Goal: Communication & Community: Answer question/provide support

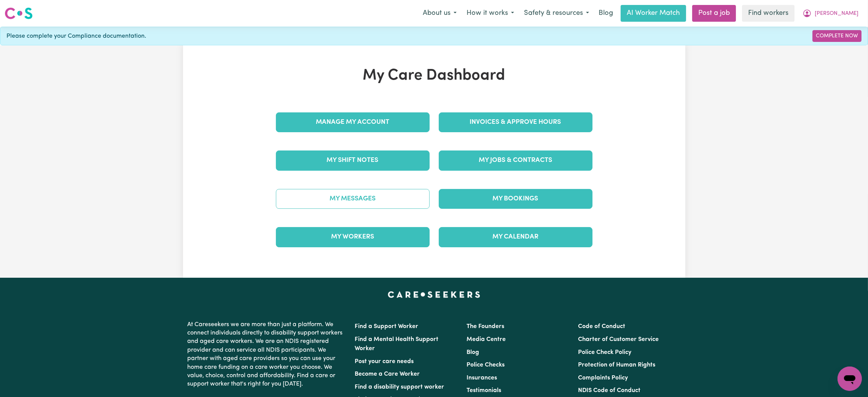
click at [341, 200] on link "My Messages" at bounding box center [353, 199] width 154 height 20
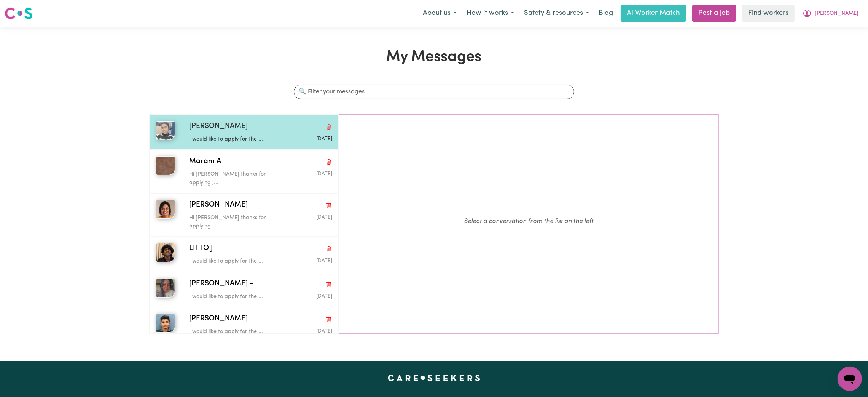
click at [287, 137] on div "[DATE]" at bounding box center [309, 139] width 48 height 8
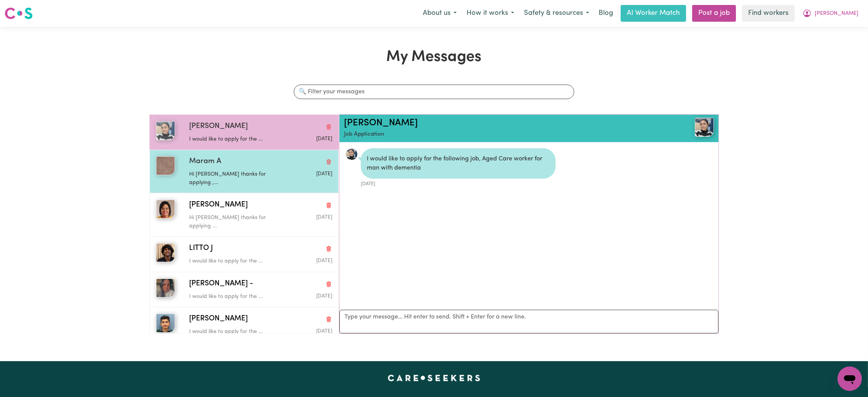
scroll to position [4, 0]
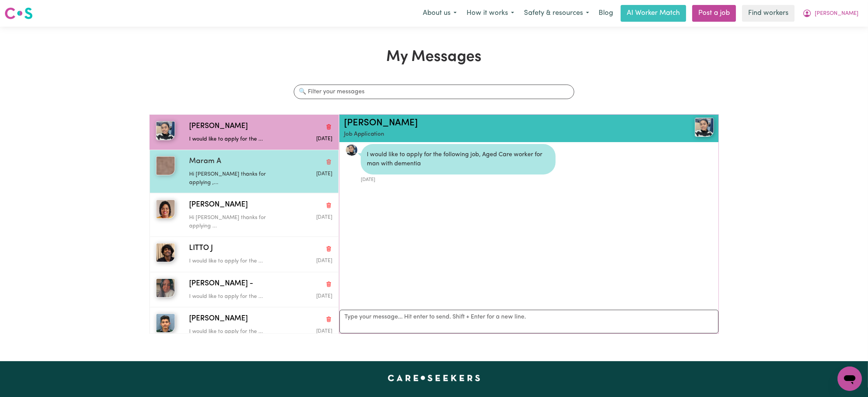
click at [263, 167] on div "Maram A" at bounding box center [260, 161] width 143 height 11
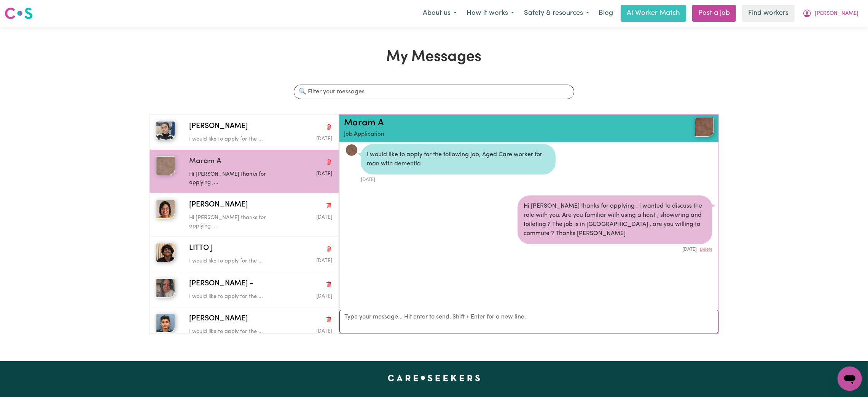
scroll to position [0, 0]
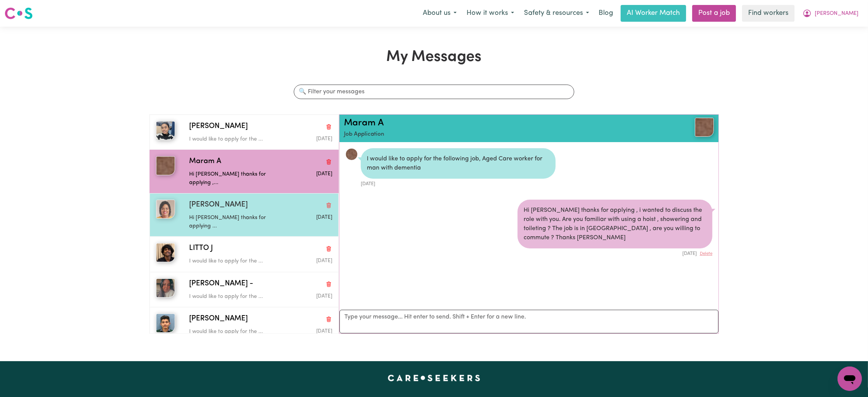
click at [213, 220] on div "[PERSON_NAME] Hi [PERSON_NAME] thanks for applying ... [DATE]" at bounding box center [244, 214] width 189 height 43
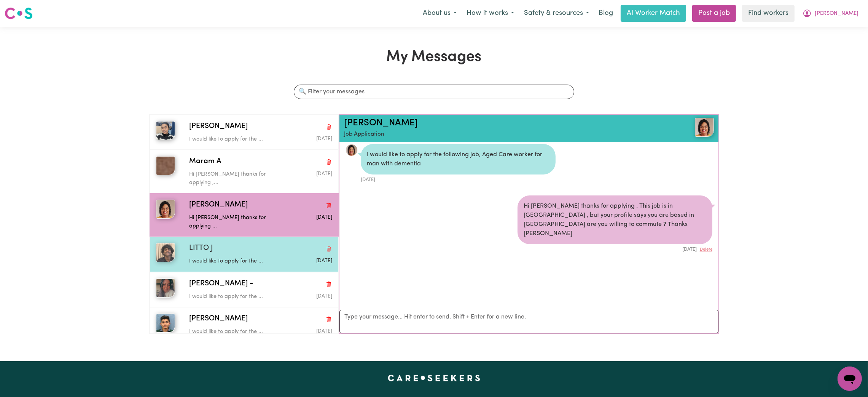
click at [232, 257] on p "I would like to apply for the ..." at bounding box center [237, 261] width 96 height 8
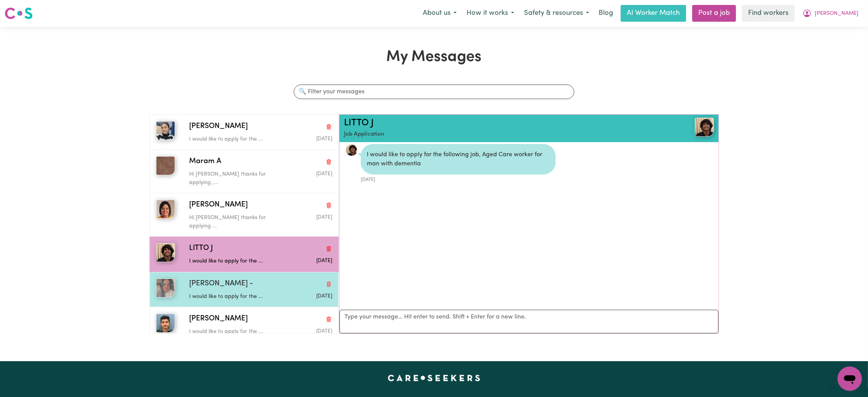
click at [250, 292] on p "I would like to apply for the ..." at bounding box center [237, 296] width 96 height 8
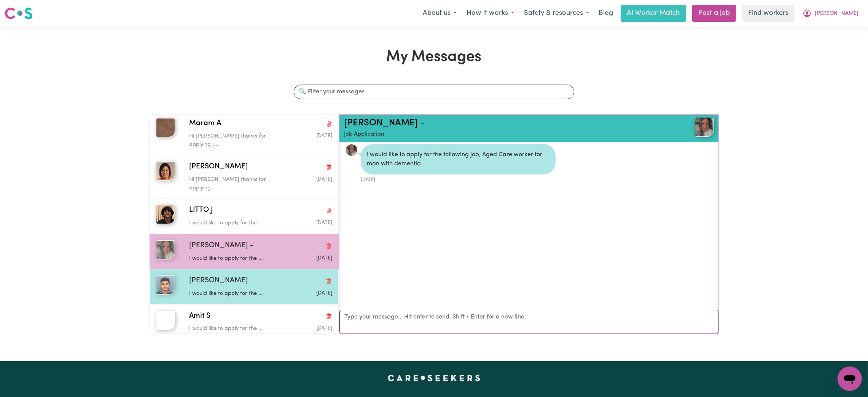
scroll to position [57, 0]
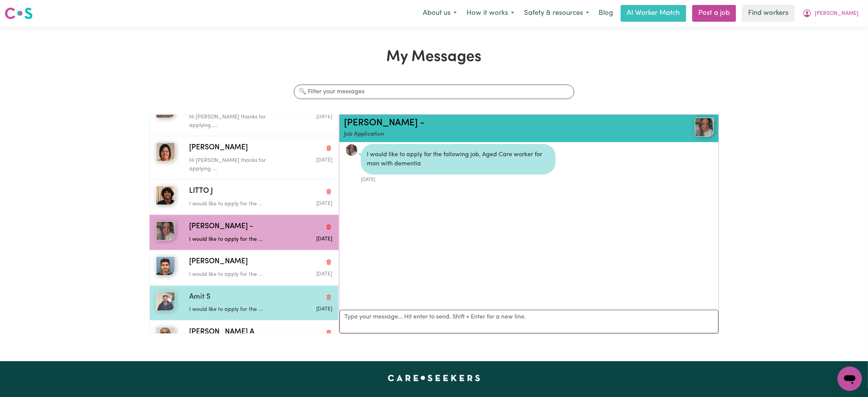
click at [236, 285] on div "Amit S I would like to apply for the ... [DATE]" at bounding box center [244, 302] width 189 height 35
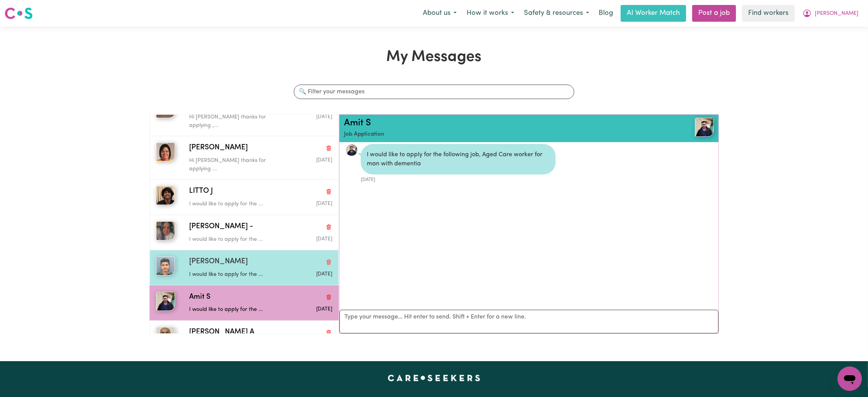
click at [246, 256] on div "[PERSON_NAME]" at bounding box center [260, 261] width 143 height 11
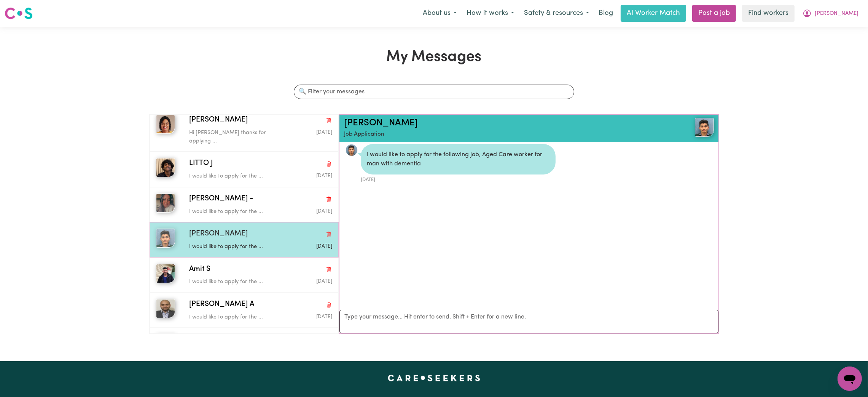
scroll to position [99, 0]
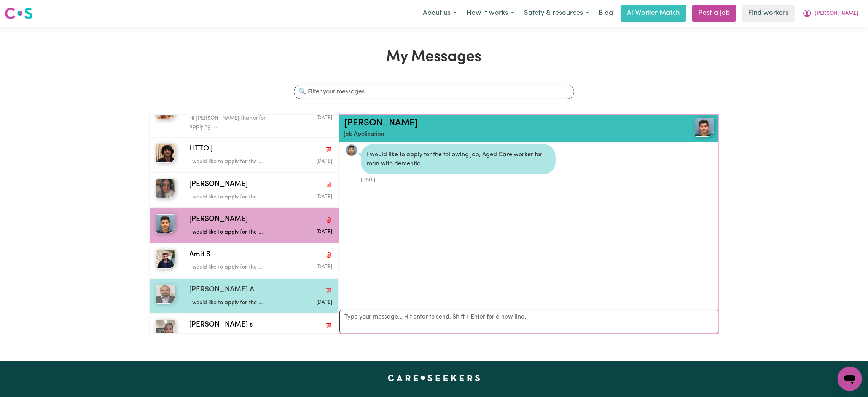
click at [246, 284] on div "[PERSON_NAME] A" at bounding box center [260, 289] width 143 height 11
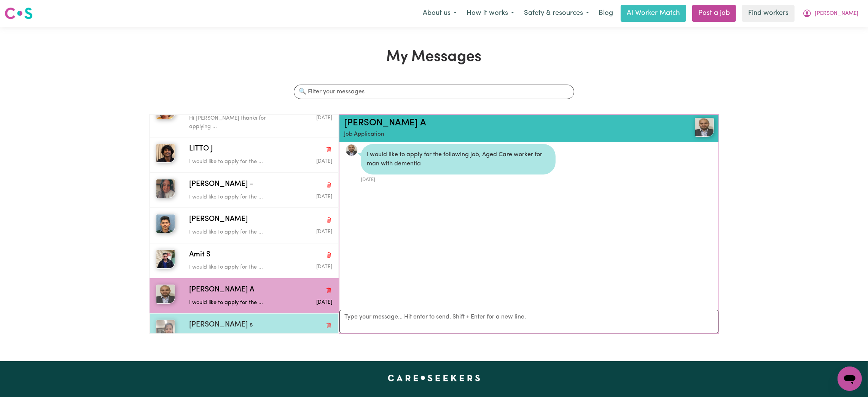
click at [234, 327] on div "[PERSON_NAME] s I would like to apply for the ... [DATE]" at bounding box center [244, 330] width 189 height 35
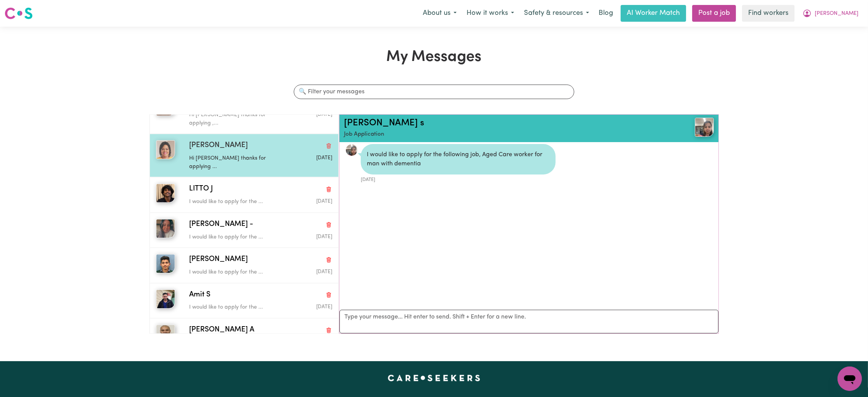
scroll to position [0, 0]
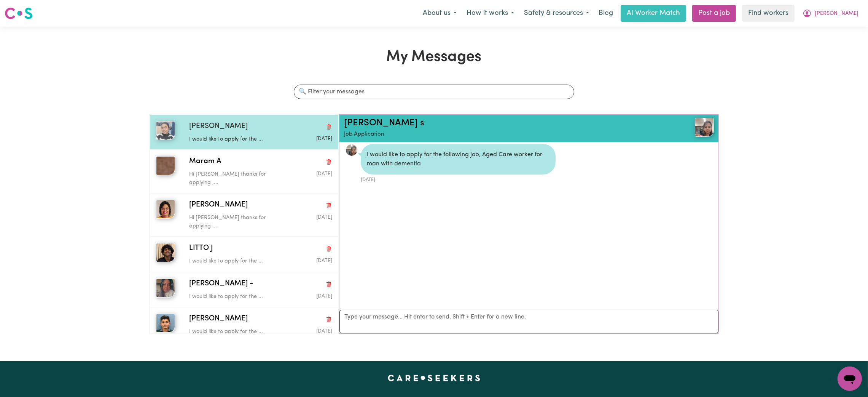
click at [221, 141] on p "I would like to apply for the ..." at bounding box center [237, 139] width 96 height 8
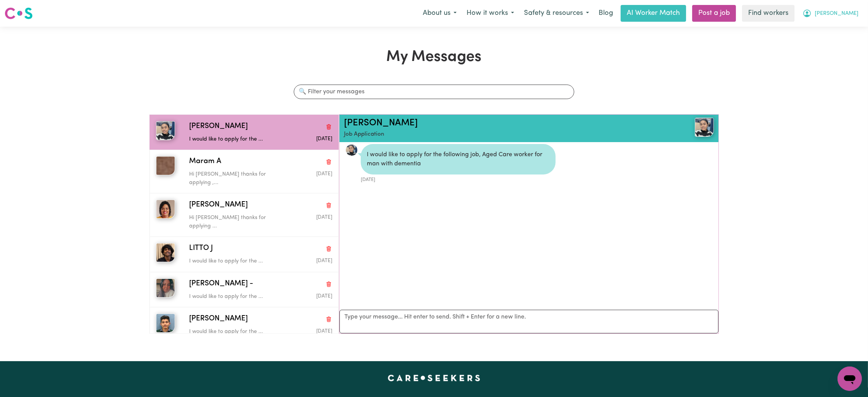
click at [811, 16] on icon "My Account" at bounding box center [807, 14] width 8 height 8
drag, startPoint x: 838, startPoint y: 20, endPoint x: 836, endPoint y: 32, distance: 12.4
click at [836, 32] on link "My Dashboard" at bounding box center [833, 29] width 60 height 14
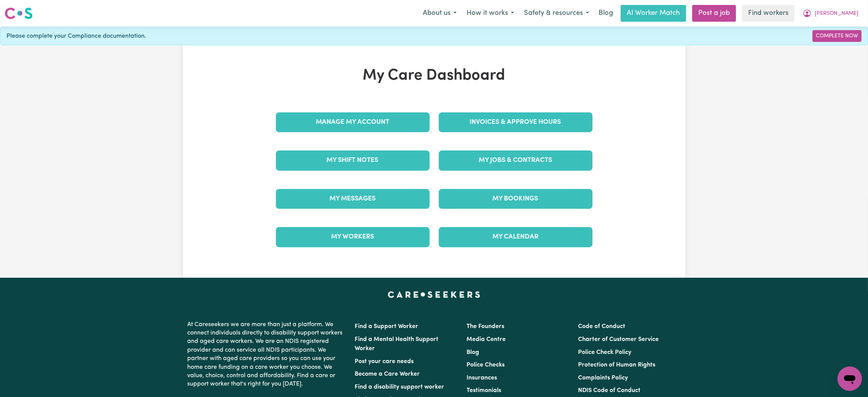
click at [343, 187] on div "My Messages" at bounding box center [352, 199] width 163 height 38
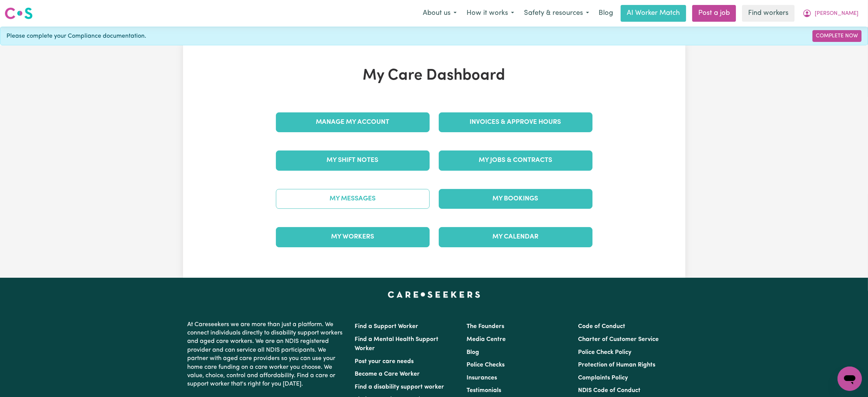
click at [342, 201] on link "My Messages" at bounding box center [353, 199] width 154 height 20
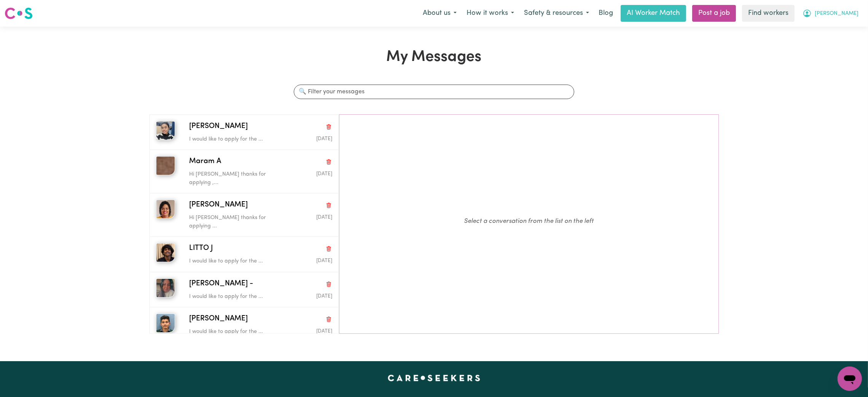
click at [851, 16] on span "[PERSON_NAME]" at bounding box center [837, 14] width 44 height 8
click at [846, 47] on link "Logout" at bounding box center [833, 44] width 60 height 14
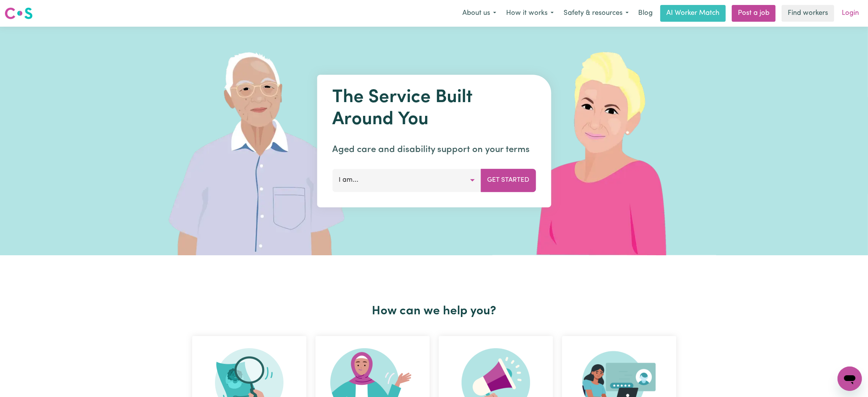
click at [846, 10] on link "Login" at bounding box center [850, 13] width 26 height 17
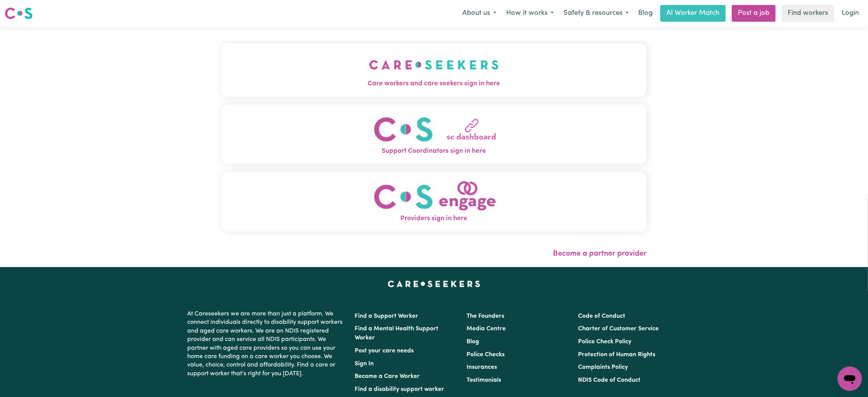
click at [284, 70] on button "Care workers and care seekers sign in here" at bounding box center [433, 69] width 425 height 53
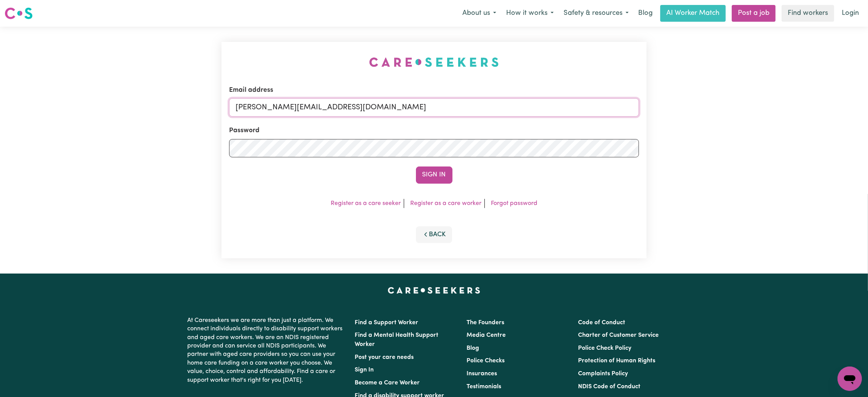
click at [287, 113] on input "[PERSON_NAME][EMAIL_ADDRESS][DOMAIN_NAME]" at bounding box center [434, 107] width 410 height 18
drag, startPoint x: 279, startPoint y: 108, endPoint x: 488, endPoint y: 130, distance: 209.7
click at [493, 115] on input "[EMAIL_ADDRESS][PERSON_NAME][DOMAIN_NAME]" at bounding box center [434, 107] width 410 height 18
type input "superuser~[EMAIL_ADDRESS][DOMAIN_NAME]"
click at [433, 179] on button "Sign In" at bounding box center [434, 174] width 37 height 17
